Goal: Task Accomplishment & Management: Use online tool/utility

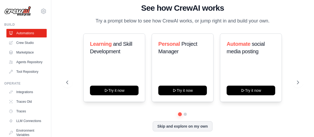
scroll to position [3, 0]
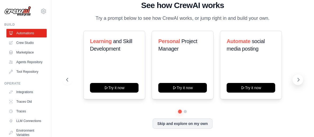
click at [298, 79] on icon at bounding box center [298, 79] width 5 height 5
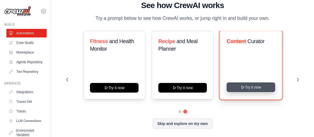
click at [258, 86] on button "Try it now" at bounding box center [251, 87] width 49 height 10
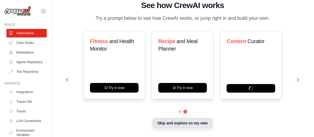
click at [175, 123] on button "Skip and explore on my own" at bounding box center [183, 123] width 60 height 10
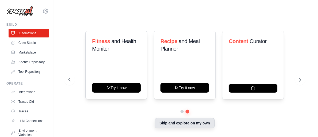
scroll to position [0, 0]
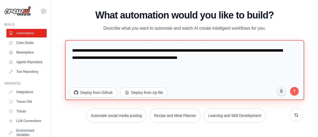
drag, startPoint x: 109, startPoint y: 50, endPoint x: 250, endPoint y: 66, distance: 141.5
click at [250, 66] on textarea "**********" at bounding box center [184, 70] width 239 height 60
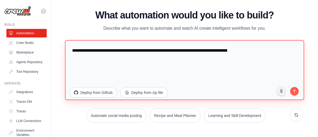
drag, startPoint x: 108, startPoint y: 51, endPoint x: 186, endPoint y: 53, distance: 78.0
click at [186, 53] on textarea "**********" at bounding box center [184, 70] width 239 height 60
click at [192, 51] on textarea "**********" at bounding box center [184, 70] width 239 height 60
paste textarea "**********"
click at [202, 52] on textarea "**********" at bounding box center [184, 70] width 239 height 60
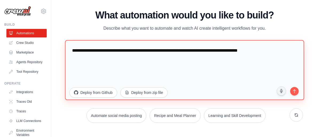
click at [202, 52] on textarea "**********" at bounding box center [184, 70] width 239 height 60
click at [250, 52] on textarea "**********" at bounding box center [184, 70] width 239 height 60
click at [281, 51] on textarea "**********" at bounding box center [184, 70] width 239 height 60
type textarea "**********"
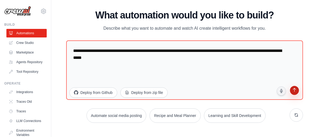
click at [296, 89] on icon "submit" at bounding box center [294, 90] width 5 height 5
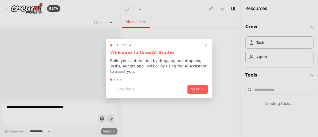
select select "****"
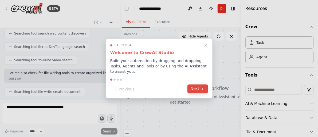
scroll to position [129, 0]
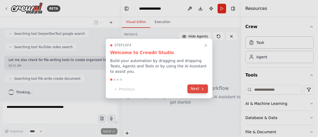
click at [203, 89] on button "Next" at bounding box center [197, 88] width 21 height 9
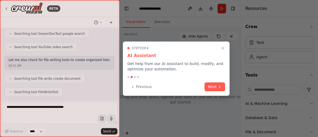
scroll to position [160, 0]
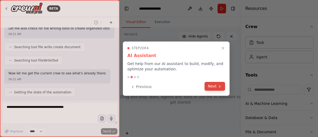
click at [209, 87] on button "Next" at bounding box center [215, 86] width 21 height 9
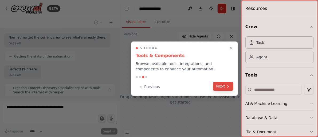
click at [218, 87] on button "Next" at bounding box center [223, 86] width 21 height 9
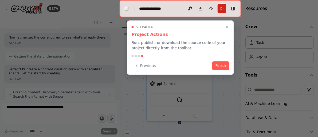
scroll to position [200, 0]
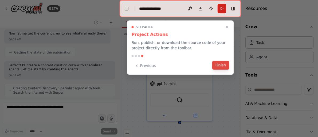
click at [224, 67] on button "Finish" at bounding box center [220, 65] width 17 height 9
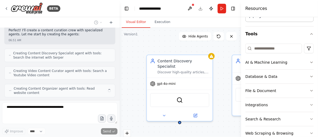
scroll to position [52, 0]
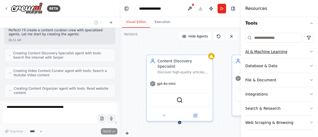
click at [309, 52] on icon "button" at bounding box center [311, 51] width 4 height 4
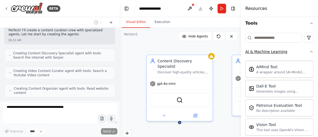
scroll to position [266, 0]
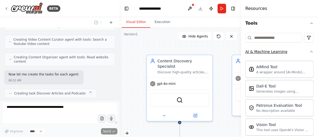
click at [309, 52] on icon "button" at bounding box center [311, 51] width 4 height 4
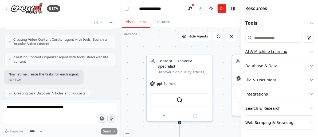
click at [309, 52] on icon "button" at bounding box center [311, 51] width 4 height 4
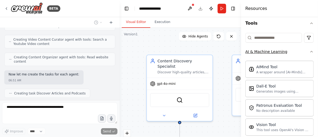
click at [309, 52] on icon "button" at bounding box center [311, 51] width 4 height 4
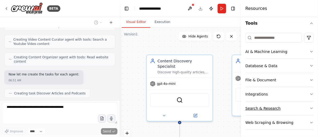
scroll to position [279, 0]
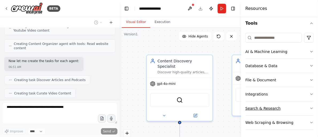
click at [309, 107] on icon "button" at bounding box center [311, 108] width 4 height 4
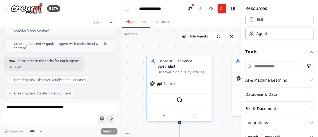
scroll to position [19, 0]
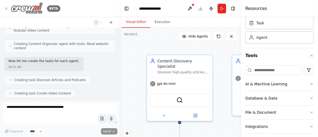
click at [7, 8] on icon at bounding box center [6, 8] width 4 height 4
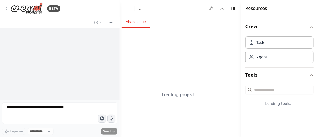
select select "****"
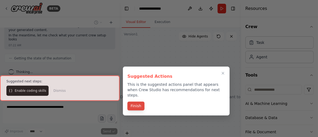
scroll to position [228, 0]
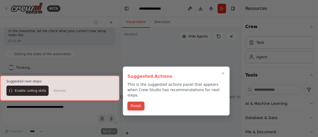
click at [134, 102] on button "Finish" at bounding box center [135, 105] width 17 height 9
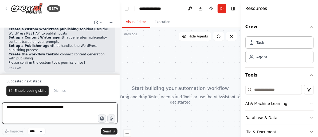
scroll to position [279, 0]
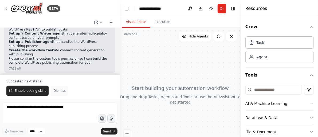
click at [53, 91] on span "Dismiss" at bounding box center [59, 90] width 12 height 4
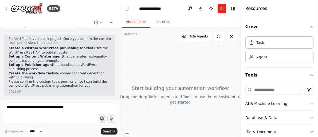
scroll to position [254, 0]
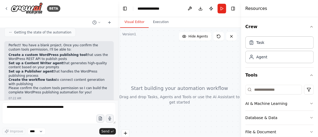
drag, startPoint x: 118, startPoint y: 89, endPoint x: 118, endPoint y: 80, distance: 9.1
click at [118, 80] on div "BETA Set up a crew that generates content based on prompt , connects to my Word…" at bounding box center [159, 68] width 318 height 137
click at [116, 89] on div at bounding box center [117, 68] width 2 height 137
drag, startPoint x: 116, startPoint y: 88, endPoint x: 116, endPoint y: 78, distance: 10.1
click at [116, 78] on div "BETA Set up a crew that generates content based on prompt , connects to my Word…" at bounding box center [159, 68] width 318 height 137
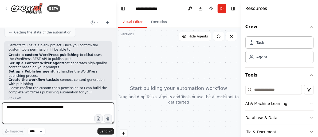
click at [72, 109] on textarea at bounding box center [58, 112] width 112 height 21
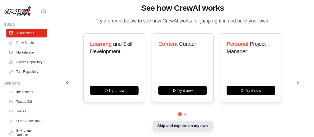
click at [176, 125] on button "Skip and explore on my own" at bounding box center [183, 125] width 60 height 10
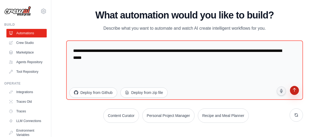
click at [293, 90] on icon "submit" at bounding box center [294, 90] width 5 height 5
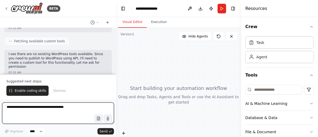
scroll to position [206, 0]
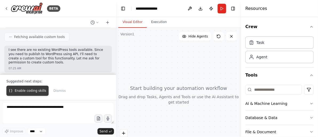
click at [24, 89] on span "Enable coding skills" at bounding box center [30, 90] width 31 height 4
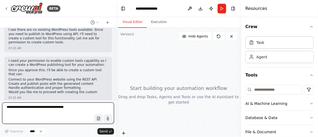
scroll to position [230, 0]
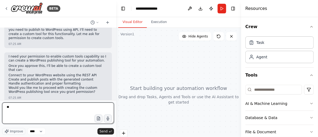
type textarea "***"
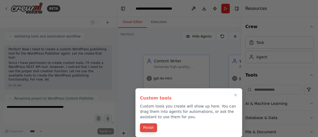
scroll to position [699, 0]
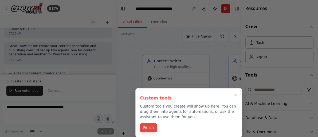
click at [148, 128] on button "Finish" at bounding box center [148, 127] width 17 height 9
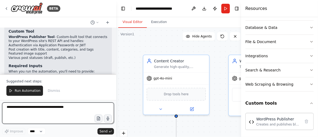
scroll to position [1613, 0]
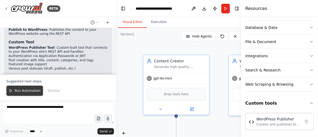
click at [14, 90] on button "Run Automation" at bounding box center [24, 90] width 37 height 10
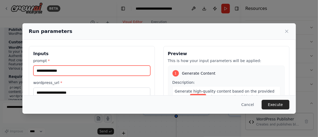
click at [61, 70] on input "prompt *" at bounding box center [91, 70] width 117 height 10
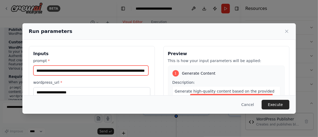
scroll to position [0, 54]
type input "**********"
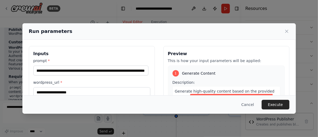
scroll to position [0, 0]
click at [78, 92] on input "wordpress_url *" at bounding box center [91, 92] width 117 height 10
paste input "**********"
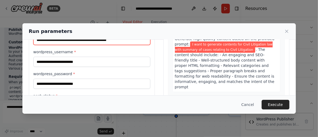
scroll to position [53, 0]
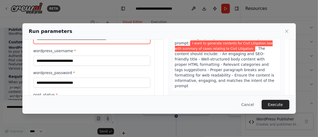
type input "**********"
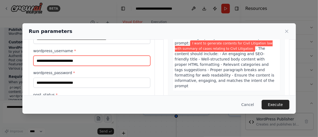
click at [57, 62] on input "wordpress_username *" at bounding box center [91, 61] width 117 height 10
paste input "**********"
type input "**********"
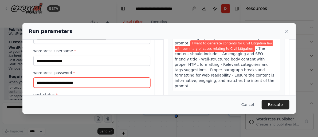
click at [78, 84] on input "wordpress_password *" at bounding box center [91, 82] width 117 height 10
paste input "**********"
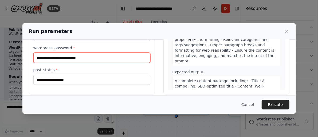
scroll to position [83, 0]
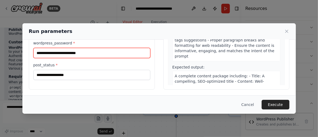
type input "**********"
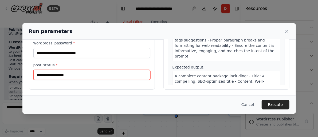
click at [141, 73] on input "post_status *" at bounding box center [91, 75] width 117 height 10
drag, startPoint x: 45, startPoint y: 74, endPoint x: 25, endPoint y: 68, distance: 21.0
click at [25, 68] on div "**********" at bounding box center [158, 25] width 273 height 139
type input "*****"
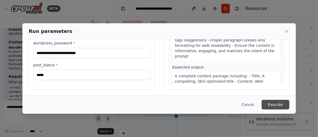
click at [280, 103] on button "Execute" at bounding box center [276, 105] width 28 height 10
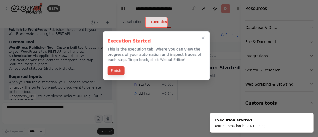
click at [118, 72] on button "Finish" at bounding box center [116, 70] width 17 height 9
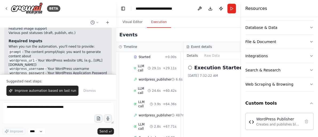
scroll to position [114, 0]
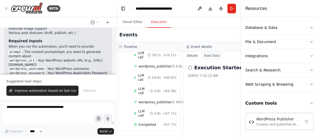
click at [206, 56] on button "Raw Data" at bounding box center [212, 55] width 22 height 7
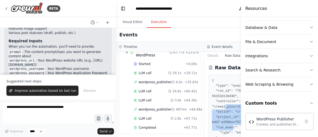
drag, startPoint x: 220, startPoint y: 106, endPoint x: 227, endPoint y: 129, distance: 24.5
click at [227, 129] on pre "{ "type": "execution_started", "run_id": "75e685c9-efa6-4349-9802-56333d13b690"…" at bounding box center [248, 112] width 73 height 68
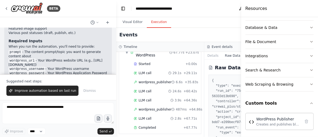
click at [208, 100] on div "{ "type": "execution_started", "run_id": "75e685c9-efa6-4349-9802-56333d13b690"…" at bounding box center [248, 111] width 80 height 75
click at [134, 21] on button "Visual Editor" at bounding box center [132, 22] width 29 height 11
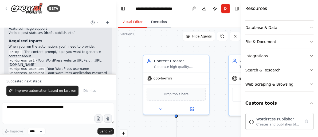
scroll to position [78, 0]
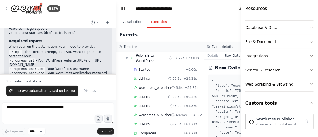
click at [156, 23] on button "Execution" at bounding box center [159, 22] width 24 height 11
click at [260, 11] on h4 "Resources" at bounding box center [256, 8] width 22 height 6
click at [265, 10] on div "Resources" at bounding box center [279, 8] width 77 height 17
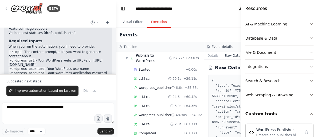
scroll to position [69, 0]
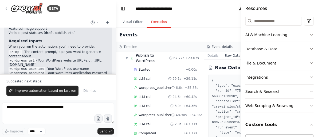
click at [219, 11] on header "**********" at bounding box center [204, 8] width 176 height 17
click at [224, 11] on header "**********" at bounding box center [204, 8] width 176 height 17
click at [142, 76] on span "LLM call" at bounding box center [145, 78] width 13 height 4
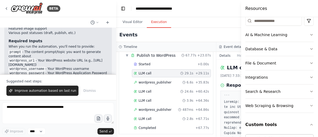
click at [261, 10] on button at bounding box center [265, 9] width 9 height 10
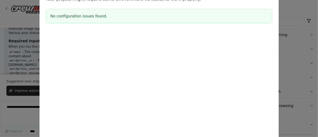
drag, startPoint x: 316, startPoint y: 70, endPoint x: 308, endPoint y: 49, distance: 21.9
click at [308, 49] on div "Environment configuration Your project might require some environment variables…" at bounding box center [159, 68] width 318 height 137
drag, startPoint x: 315, startPoint y: 72, endPoint x: 301, endPoint y: 48, distance: 27.4
click at [301, 48] on div "Environment configuration Your project might require some environment variables…" at bounding box center [159, 68] width 318 height 137
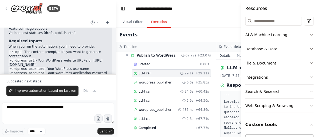
click at [251, 11] on h4 "Resources" at bounding box center [256, 8] width 22 height 6
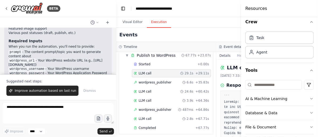
scroll to position [0, 0]
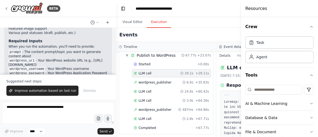
click at [238, 13] on header "**********" at bounding box center [216, 8] width 200 height 17
click at [6, 8] on icon at bounding box center [6, 8] width 1 height 2
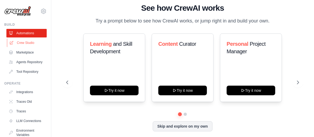
click at [26, 42] on link "Crew Studio" at bounding box center [27, 42] width 40 height 9
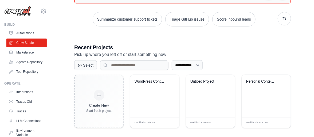
scroll to position [78, 0]
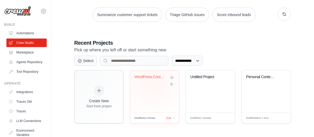
click at [154, 81] on div "WordPress Content Publisher" at bounding box center [155, 80] width 40 height 12
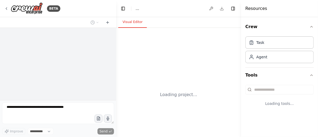
select select "****"
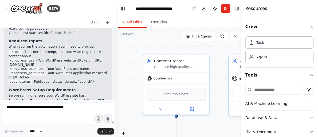
scroll to position [1649, 0]
click at [156, 23] on button "Execution" at bounding box center [159, 22] width 24 height 11
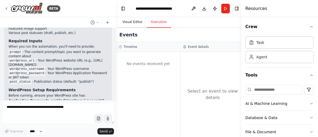
click at [137, 25] on button "Visual Editor" at bounding box center [132, 22] width 29 height 11
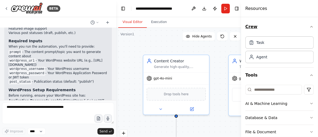
click at [309, 26] on icon "button" at bounding box center [311, 27] width 4 height 4
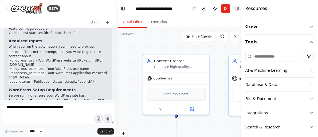
click at [309, 40] on icon "button" at bounding box center [311, 42] width 4 height 4
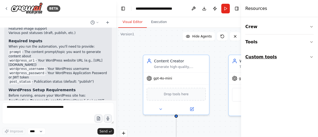
click at [311, 56] on icon "button" at bounding box center [311, 57] width 4 height 4
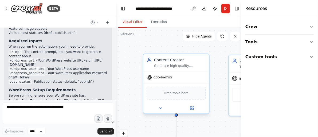
click at [192, 64] on div "Generate high-quality, engaging content based on the provided {prompt}. Create …" at bounding box center [180, 66] width 52 height 4
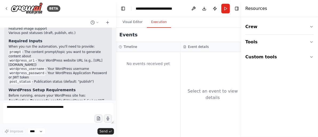
click at [159, 24] on button "Execution" at bounding box center [159, 22] width 24 height 11
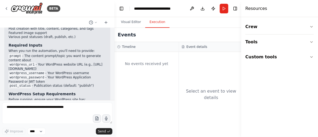
drag, startPoint x: 115, startPoint y: 93, endPoint x: 115, endPoint y: 90, distance: 3.7
click at [115, 90] on div "BETA Set up a crew that generates content based on prompt , connects to my Word…" at bounding box center [159, 68] width 318 height 137
click at [96, 22] on icon at bounding box center [96, 22] width 2 height 1
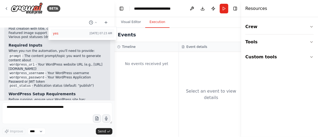
click at [97, 33] on span "[DATE] 07:23 AM" at bounding box center [101, 33] width 22 height 4
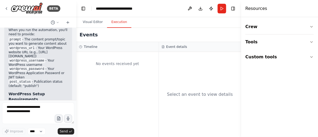
scroll to position [2066, 0]
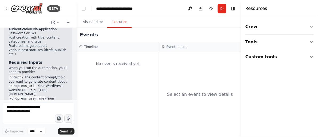
drag, startPoint x: 112, startPoint y: 94, endPoint x: 77, endPoint y: 60, distance: 49.3
click at [77, 60] on div "BETA Set up a crew that generates content based on prompt , connects to my Word…" at bounding box center [159, 68] width 318 height 137
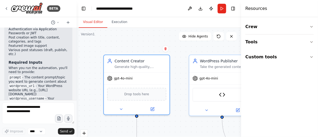
click at [93, 22] on button "Visual Editor" at bounding box center [93, 22] width 29 height 11
click at [223, 9] on button "Run" at bounding box center [222, 9] width 9 height 10
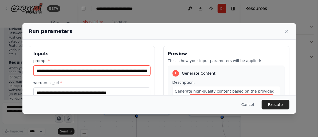
click at [90, 71] on input "**********" at bounding box center [91, 70] width 117 height 10
click at [92, 69] on input "**********" at bounding box center [91, 70] width 117 height 10
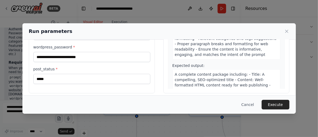
scroll to position [81, 0]
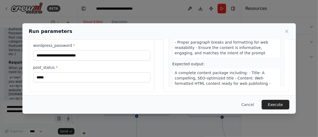
type input "**********"
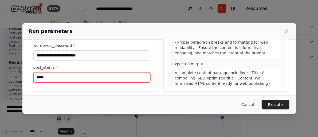
click at [42, 77] on input "*****" at bounding box center [91, 77] width 117 height 10
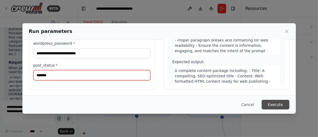
type input "*******"
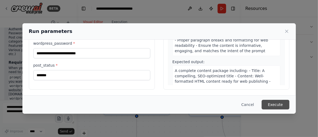
click at [275, 104] on button "Execute" at bounding box center [276, 105] width 28 height 10
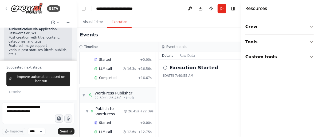
scroll to position [62, 0]
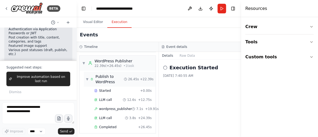
click at [107, 78] on div "Publish to WordPress" at bounding box center [109, 79] width 28 height 11
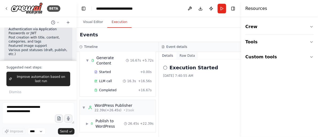
click at [181, 55] on button "Raw Data" at bounding box center [187, 55] width 22 height 7
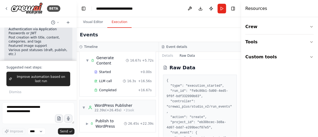
drag, startPoint x: 239, startPoint y: 77, endPoint x: 239, endPoint y: 90, distance: 13.3
click at [239, 90] on button "Toggle Sidebar" at bounding box center [241, 68] width 4 height 137
drag, startPoint x: 239, startPoint y: 88, endPoint x: 239, endPoint y: 101, distance: 13.9
click at [239, 101] on div "BETA Set up a crew that generates content based on prompt , connects to my Word…" at bounding box center [159, 68] width 318 height 137
click at [110, 123] on div "Publish to WordPress" at bounding box center [109, 123] width 28 height 11
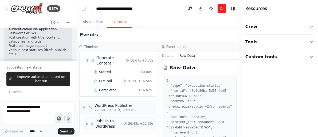
scroll to position [62, 0]
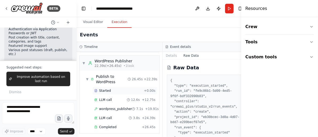
click at [108, 91] on span "Started" at bounding box center [105, 90] width 12 height 4
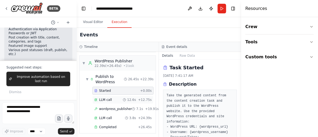
click at [109, 98] on span "LLM call" at bounding box center [105, 99] width 13 height 4
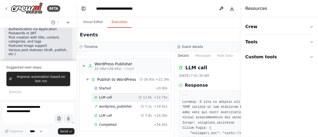
scroll to position [57, 0]
click at [106, 107] on span "wordpress_publisher" at bounding box center [115, 106] width 33 height 4
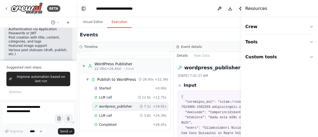
scroll to position [57, 0]
click at [105, 117] on span "LLM call" at bounding box center [105, 115] width 13 height 4
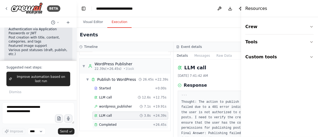
click at [105, 124] on span "Completed" at bounding box center [107, 124] width 17 height 4
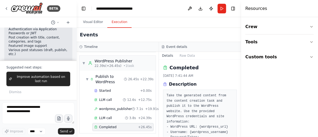
drag, startPoint x: 239, startPoint y: 84, endPoint x: 239, endPoint y: 90, distance: 6.9
click at [239, 90] on button "Toggle Sidebar" at bounding box center [241, 68] width 4 height 137
click at [239, 135] on button "Toggle Sidebar" at bounding box center [241, 68] width 4 height 137
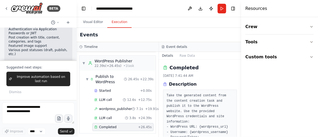
click at [239, 135] on button "Toggle Sidebar" at bounding box center [241, 68] width 4 height 137
click at [239, 121] on button "Toggle Sidebar" at bounding box center [241, 68] width 4 height 137
drag, startPoint x: 239, startPoint y: 71, endPoint x: 239, endPoint y: 86, distance: 14.4
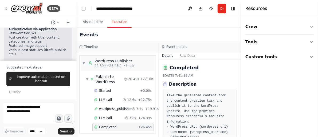
click at [239, 86] on button "Toggle Sidebar" at bounding box center [241, 68] width 4 height 137
click at [239, 134] on button "Toggle Sidebar" at bounding box center [241, 68] width 4 height 137
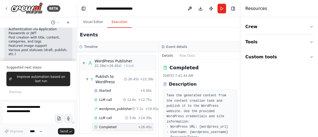
click at [239, 134] on button "Toggle Sidebar" at bounding box center [241, 68] width 4 height 137
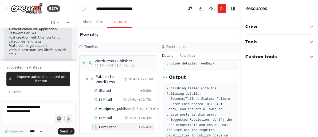
scroll to position [133, 0]
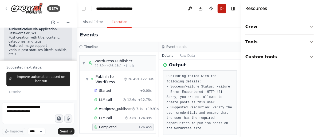
click at [222, 9] on button "Run" at bounding box center [222, 9] width 9 height 10
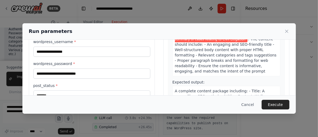
scroll to position [61, 0]
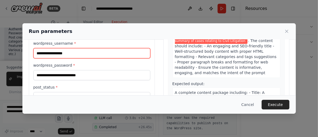
drag, startPoint x: 74, startPoint y: 53, endPoint x: 24, endPoint y: 45, distance: 51.4
click at [24, 45] on div "**********" at bounding box center [158, 47] width 273 height 139
paste input "text"
type input "**********"
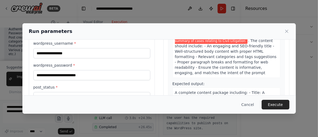
click at [150, 83] on div "**********" at bounding box center [92, 48] width 126 height 127
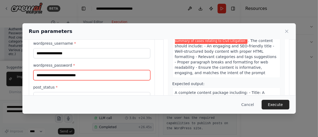
drag, startPoint x: 97, startPoint y: 73, endPoint x: 33, endPoint y: 60, distance: 65.4
click at [33, 60] on div "**********" at bounding box center [91, 49] width 117 height 105
paste input "text"
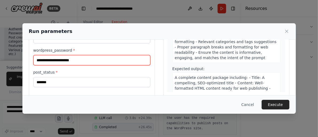
scroll to position [83, 0]
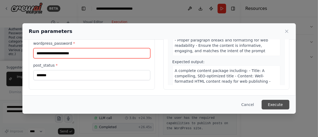
type input "**********"
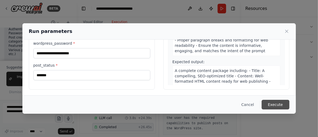
click at [274, 103] on button "Execute" at bounding box center [276, 105] width 28 height 10
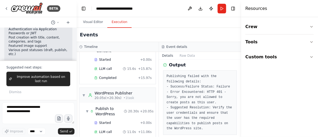
scroll to position [62, 0]
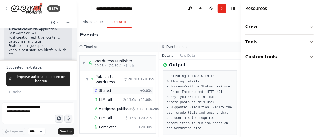
click at [107, 91] on div "Started + 0.00s" at bounding box center [122, 90] width 61 height 8
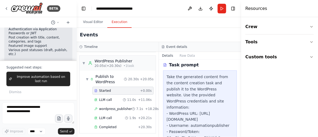
drag, startPoint x: 239, startPoint y: 97, endPoint x: 239, endPoint y: 101, distance: 4.5
click at [239, 101] on button "Toggle Sidebar" at bounding box center [241, 68] width 4 height 137
drag, startPoint x: 239, startPoint y: 98, endPoint x: 239, endPoint y: 105, distance: 6.7
click at [239, 105] on button "Toggle Sidebar" at bounding box center [241, 68] width 4 height 137
click at [239, 132] on button "Toggle Sidebar" at bounding box center [241, 68] width 4 height 137
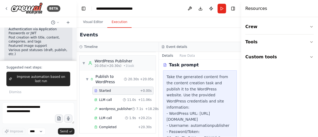
click at [239, 135] on button "Toggle Sidebar" at bounding box center [241, 68] width 4 height 137
click at [184, 55] on button "Raw Data" at bounding box center [187, 55] width 22 height 7
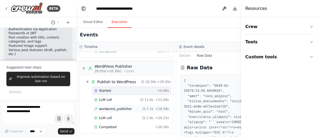
click at [110, 107] on span "wordpress_publisher" at bounding box center [115, 109] width 33 height 4
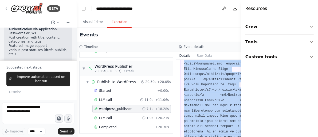
drag, startPoint x: 197, startPoint y: 118, endPoint x: 210, endPoint y: 136, distance: 22.1
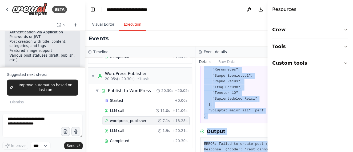
scroll to position [597, 0]
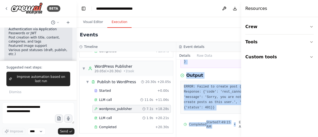
drag, startPoint x: 205, startPoint y: 122, endPoint x: 223, endPoint y: 141, distance: 26.0
click at [223, 136] on html "BETA Set up a crew that generates content based on prompt , connects to my Word…" at bounding box center [159, 68] width 318 height 137
click at [222, 94] on pre "ERROR: Failed to create post (HTTP 401) Response: {'code': 'rest_cannot_create'…" at bounding box center [226, 97] width 84 height 26
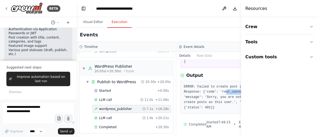
drag, startPoint x: 219, startPoint y: 90, endPoint x: 236, endPoint y: 91, distance: 17.1
click at [236, 91] on pre "ERROR: Failed to create post (HTTP 401) Response: {'code': 'rest_cannot_create'…" at bounding box center [226, 97] width 84 height 26
click at [232, 91] on pre "ERROR: Failed to create post (HTTP 401) Response: {'code': 'rest_cannot_create'…" at bounding box center [226, 97] width 84 height 26
drag, startPoint x: 195, startPoint y: 85, endPoint x: 204, endPoint y: 90, distance: 10.3
click at [204, 90] on pre "ERROR: Failed to create post (HTTP 401) Response: {'code': 'rest_cannot_create'…" at bounding box center [226, 97] width 84 height 26
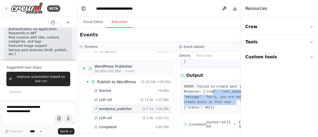
drag, startPoint x: 206, startPoint y: 90, endPoint x: 228, endPoint y: 101, distance: 24.7
click at [228, 101] on pre "ERROR: Failed to create post (HTTP 401) Response: {'code': 'rest_cannot_create'…" at bounding box center [226, 97] width 84 height 26
click at [222, 101] on pre "ERROR: Failed to create post (HTTP 401) Response: {'code': 'rest_cannot_create'…" at bounding box center [226, 97] width 84 height 26
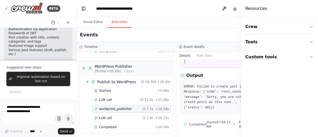
click at [222, 91] on pre "ERROR: Failed to create post (HTTP 401) Response: {'code': 'rest_cannot_create'…" at bounding box center [226, 97] width 84 height 26
drag, startPoint x: 217, startPoint y: 91, endPoint x: 231, endPoint y: 94, distance: 13.9
click at [231, 94] on pre "ERROR: Failed to create post (HTTP 401) Response: {'code': 'rest_cannot_create'…" at bounding box center [226, 97] width 84 height 26
click at [194, 91] on pre "ERROR: Failed to create post (HTTP 401) Response: {'code': 'rest_cannot_create'…" at bounding box center [226, 97] width 84 height 26
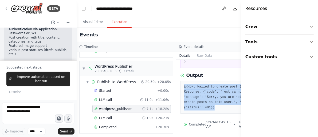
drag, startPoint x: 179, startPoint y: 86, endPoint x: 212, endPoint y: 108, distance: 38.9
click at [212, 108] on pre "ERROR: Failed to create post (HTTP 401) Response: {'code': 'rest_cannot_create'…" at bounding box center [226, 97] width 84 height 26
copy pre "ERROR: Failed to create post (HTTP 401) Response: {'code': 'rest_cannot_create'…"
click at [209, 94] on pre "ERROR: Failed to create post (HTTP 401) Response: {'code': 'rest_cannot_create'…" at bounding box center [226, 97] width 84 height 26
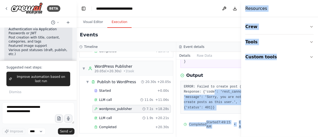
drag, startPoint x: 207, startPoint y: 90, endPoint x: 247, endPoint y: 90, distance: 40.0
click at [247, 90] on div "BETA Set up a crew that generates content based on prompt , connects to my Word…" at bounding box center [159, 68] width 318 height 137
click at [221, 97] on pre "ERROR: Failed to create post (HTTP 401) Response: {'code': 'rest_cannot_create'…" at bounding box center [226, 97] width 84 height 26
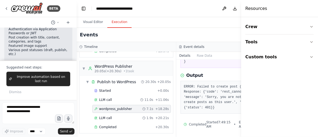
click at [260, 9] on h4 "Resources" at bounding box center [256, 8] width 22 height 6
click at [241, 9] on button "Publish" at bounding box center [245, 9] width 9 height 10
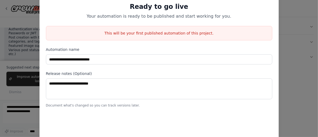
click at [287, 14] on div "**********" at bounding box center [159, 68] width 318 height 137
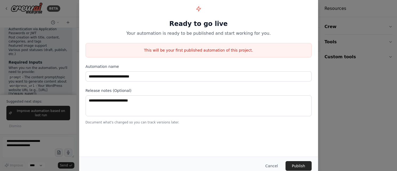
scroll to position [450, 0]
drag, startPoint x: 314, startPoint y: 0, endPoint x: 274, endPoint y: 166, distance: 170.3
click at [274, 136] on button "Cancel" at bounding box center [271, 166] width 21 height 10
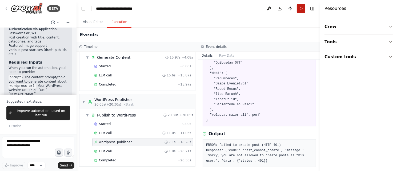
click at [301, 9] on button "Run" at bounding box center [301, 9] width 9 height 10
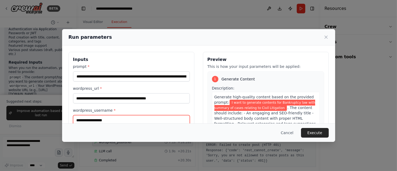
scroll to position [1, 0]
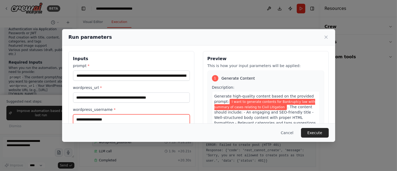
drag, startPoint x: 114, startPoint y: 119, endPoint x: 65, endPoint y: 116, distance: 49.5
click at [65, 116] on div "**********" at bounding box center [198, 114] width 273 height 139
paste input "text"
type input "*********"
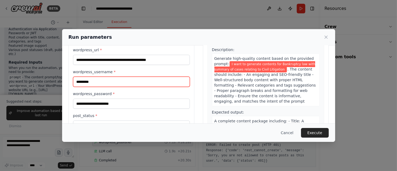
scroll to position [42, 0]
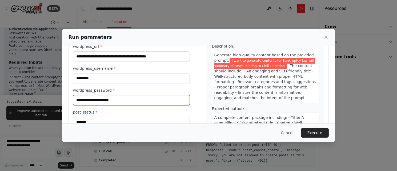
drag, startPoint x: 133, startPoint y: 99, endPoint x: 62, endPoint y: 82, distance: 72.5
click at [62, 82] on div "**********" at bounding box center [198, 72] width 273 height 139
paste input "*****"
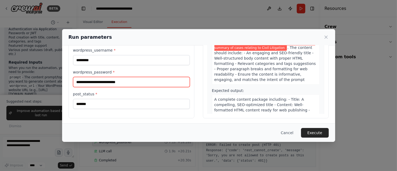
scroll to position [61, 0]
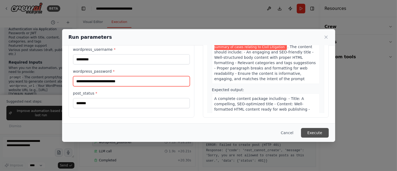
type input "**********"
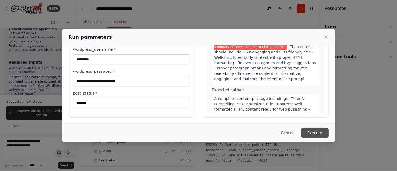
click at [314, 129] on button "Execute" at bounding box center [315, 133] width 28 height 10
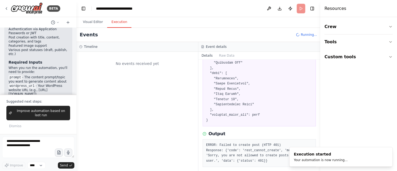
scroll to position [0, 0]
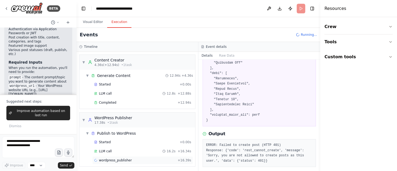
click at [108, 136] on span "wordpress_publisher" at bounding box center [115, 160] width 33 height 4
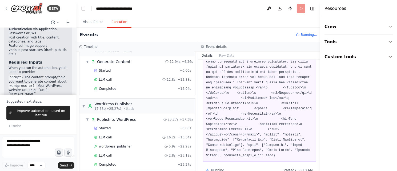
scroll to position [15, 0]
click at [115, 136] on div "Completed" at bounding box center [134, 163] width 81 height 4
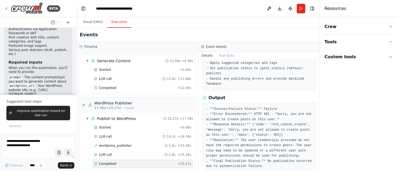
scroll to position [82, 0]
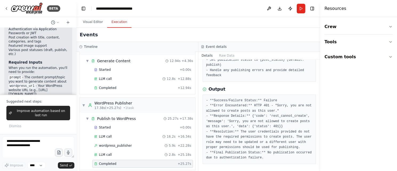
drag, startPoint x: 318, startPoint y: 128, endPoint x: 318, endPoint y: 123, distance: 4.8
click at [318, 123] on button "Toggle Sidebar" at bounding box center [320, 85] width 4 height 171
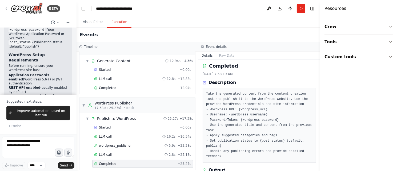
scroll to position [0, 0]
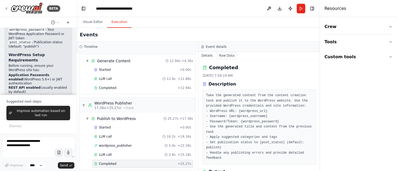
click at [230, 56] on button "Raw Data" at bounding box center [227, 55] width 22 height 7
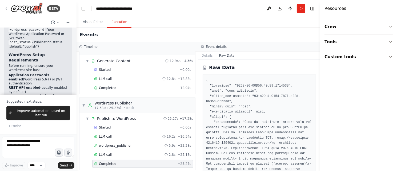
drag, startPoint x: 318, startPoint y: 74, endPoint x: 320, endPoint y: 83, distance: 9.2
click at [318, 83] on button "Toggle Sidebar" at bounding box center [320, 85] width 4 height 171
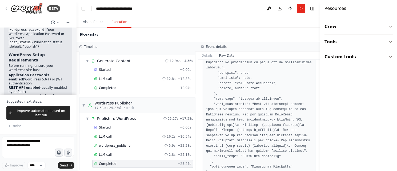
scroll to position [534, 0]
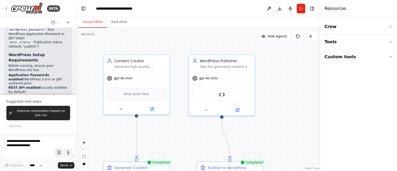
click at [97, 25] on button "Visual Editor" at bounding box center [93, 22] width 29 height 11
click at [223, 136] on div "Publish to WordPress" at bounding box center [227, 166] width 39 height 5
click at [223, 136] on div "Publish to WordPress" at bounding box center [230, 166] width 39 height 5
click at [282, 98] on div ".deletable-edge-delete-btn { width: 20px; height: 20px; border: 0px solid #ffff…" at bounding box center [199, 99] width 244 height 143
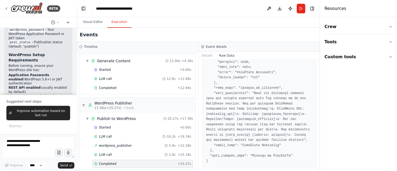
click at [120, 26] on button "Execution" at bounding box center [119, 22] width 24 height 11
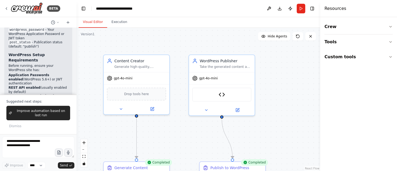
click at [94, 23] on button "Visual Editor" at bounding box center [93, 22] width 29 height 11
click at [318, 29] on button "Crew" at bounding box center [359, 26] width 68 height 15
click at [318, 44] on button "Tools" at bounding box center [359, 41] width 68 height 15
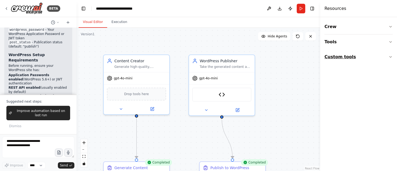
click at [318, 56] on button "Custom tools" at bounding box center [359, 56] width 68 height 15
click at [318, 75] on div "WordPress Publisher Creates and publishes blog posts to WordPress websites usin…" at bounding box center [358, 75] width 44 height 10
click at [294, 77] on div ".deletable-edge-delete-btn { width: 20px; height: 20px; border: 0px solid #ffff…" at bounding box center [199, 99] width 244 height 143
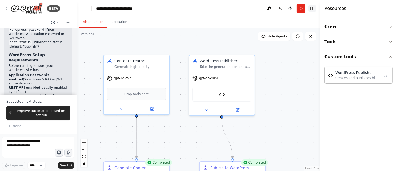
click at [312, 10] on button "Toggle Right Sidebar" at bounding box center [312, 8] width 7 height 7
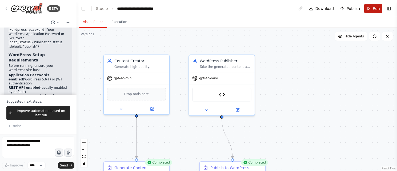
click at [318, 6] on button "Run" at bounding box center [374, 9] width 18 height 10
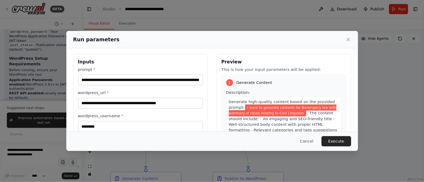
scroll to position [0, 0]
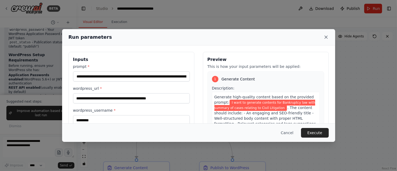
click at [318, 38] on icon at bounding box center [326, 36] width 5 height 5
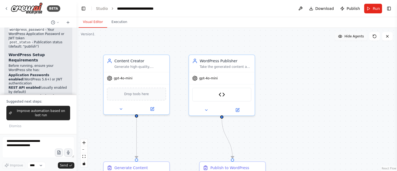
click at [318, 39] on button "Hide Agents" at bounding box center [351, 36] width 32 height 9
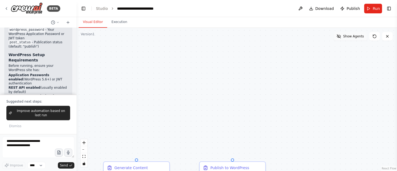
click at [318, 39] on button "Show Agents" at bounding box center [351, 36] width 34 height 9
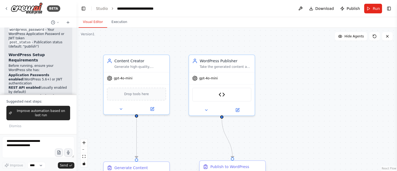
click at [244, 136] on div "Publish to WordPress" at bounding box center [230, 166] width 39 height 5
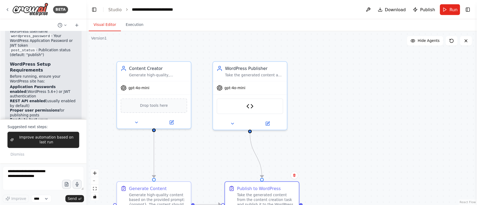
scroll to position [2122, 0]
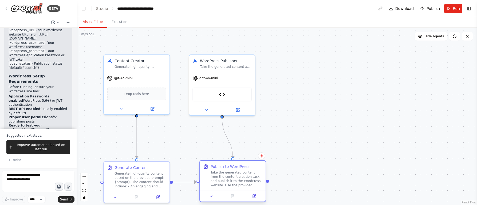
drag, startPoint x: 387, startPoint y: 1, endPoint x: 243, endPoint y: 170, distance: 222.7
click at [243, 136] on div "Publish to WordPress Take the generated content from the content creation task …" at bounding box center [237, 175] width 52 height 23
click at [243, 136] on div "Take the generated content from the content creation task and publish it to the…" at bounding box center [237, 178] width 52 height 17
click at [256, 136] on icon at bounding box center [254, 196] width 4 height 4
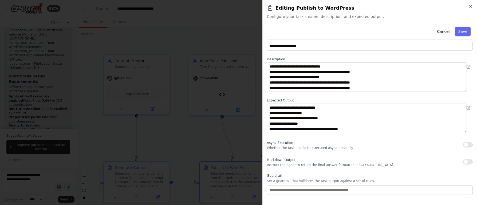
scroll to position [0, 0]
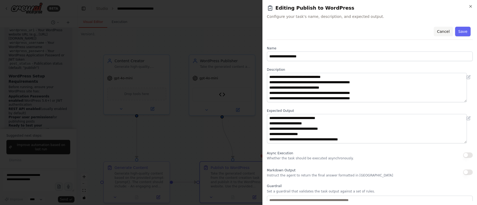
click at [318, 30] on button "Cancel" at bounding box center [443, 32] width 19 height 10
